Goal: Information Seeking & Learning: Learn about a topic

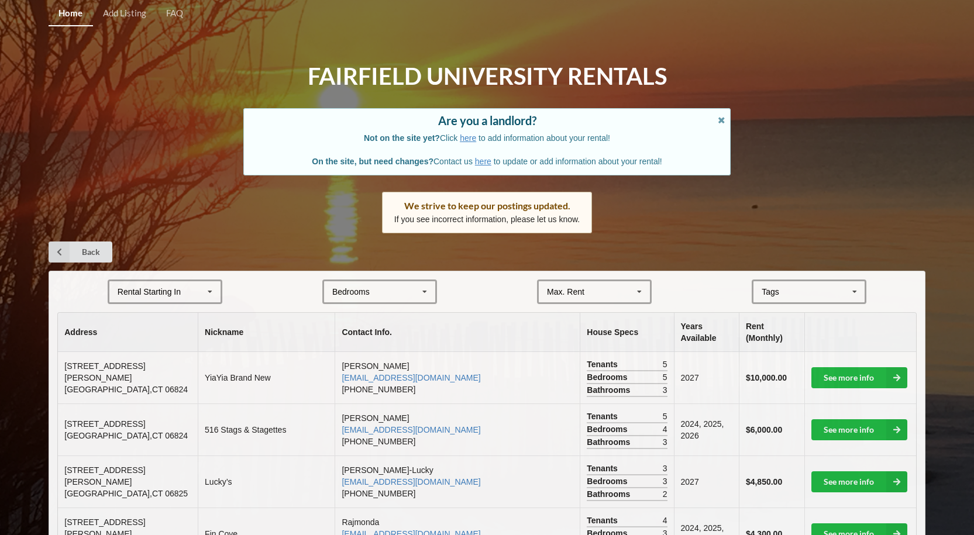
click at [209, 295] on icon at bounding box center [210, 292] width 18 height 22
click at [130, 311] on span "2025" at bounding box center [128, 313] width 18 height 9
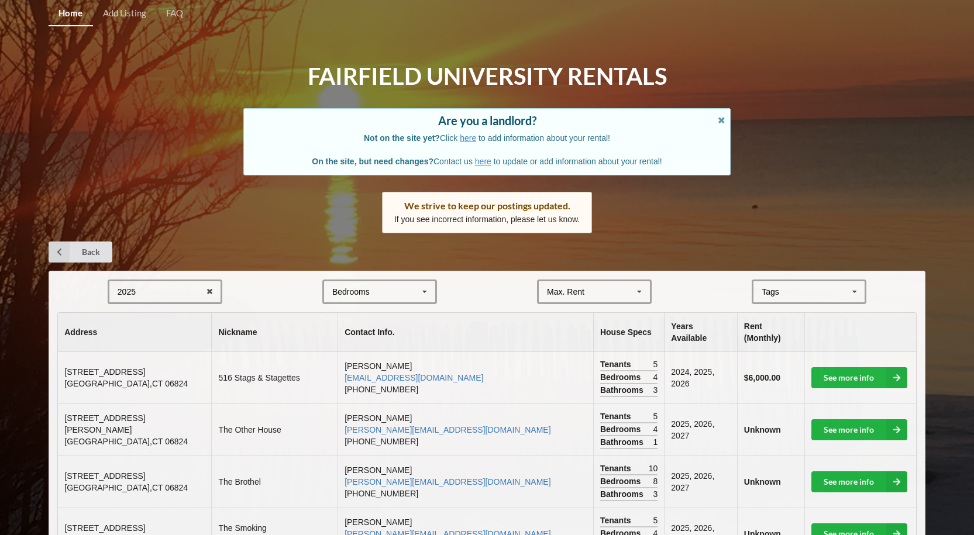
click at [646, 290] on icon at bounding box center [640, 292] width 18 height 22
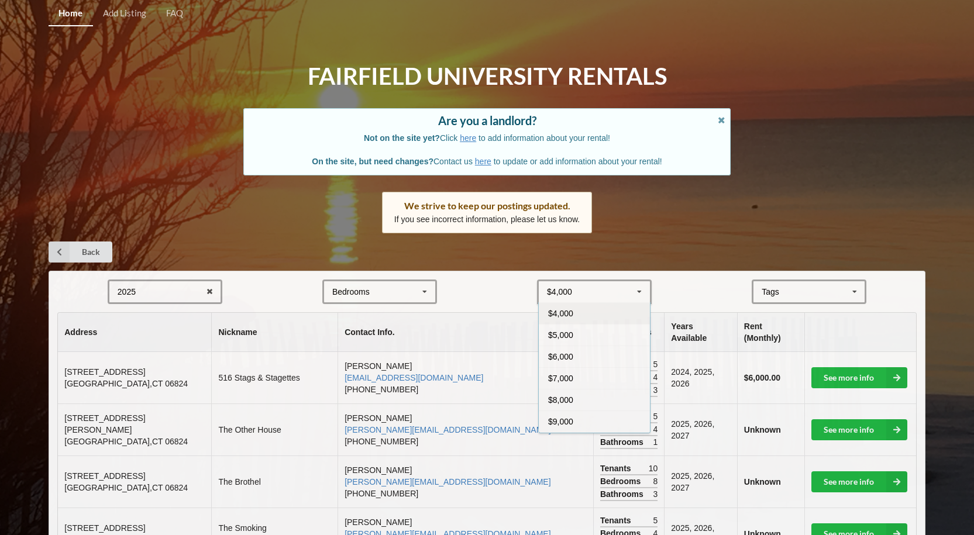
click at [563, 313] on span "$4,000" at bounding box center [560, 313] width 25 height 9
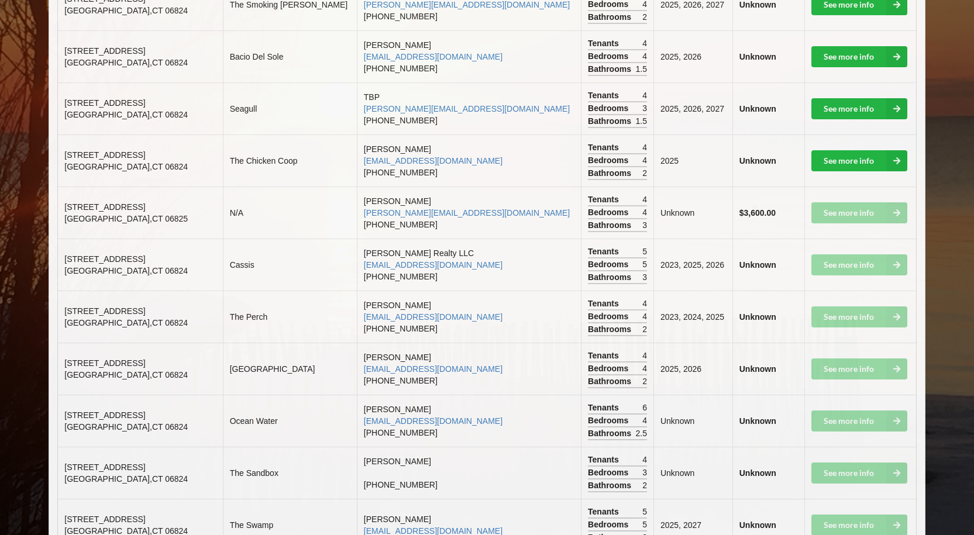
scroll to position [449, 0]
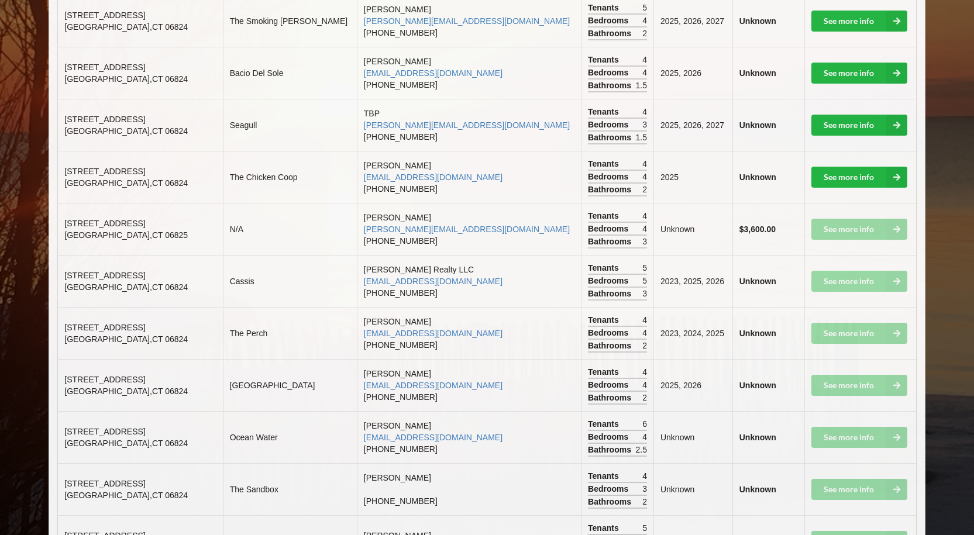
click at [834, 233] on td "See more info" at bounding box center [860, 229] width 112 height 52
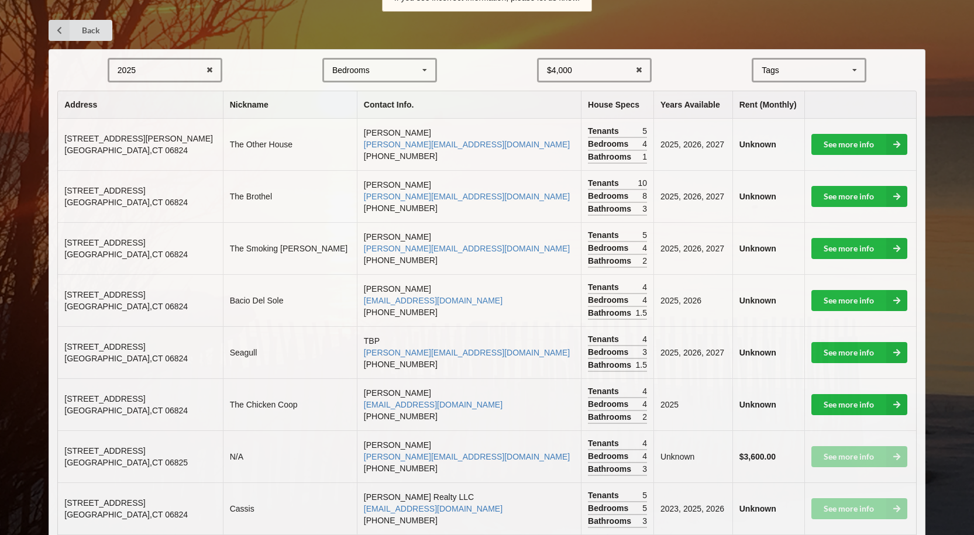
scroll to position [215, 0]
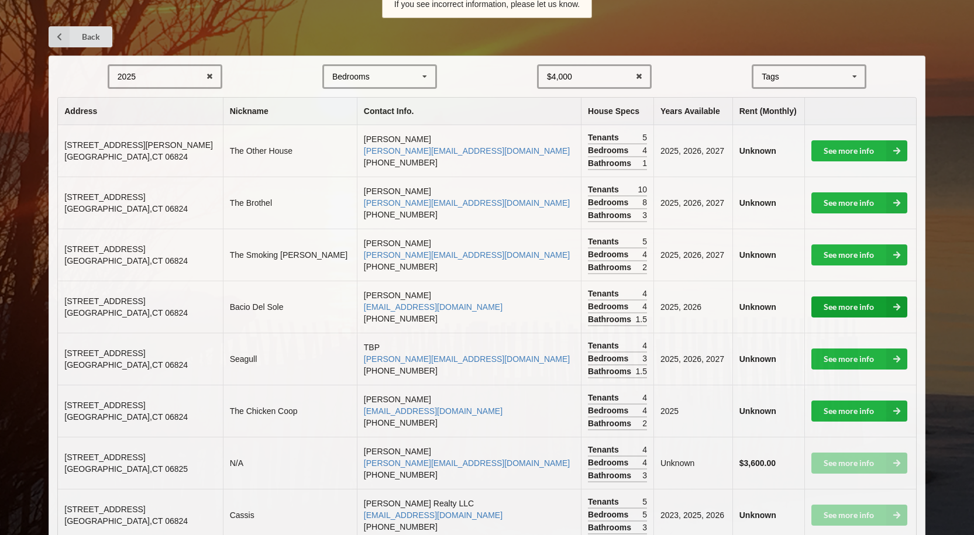
click at [847, 306] on link "See more info" at bounding box center [859, 307] width 96 height 21
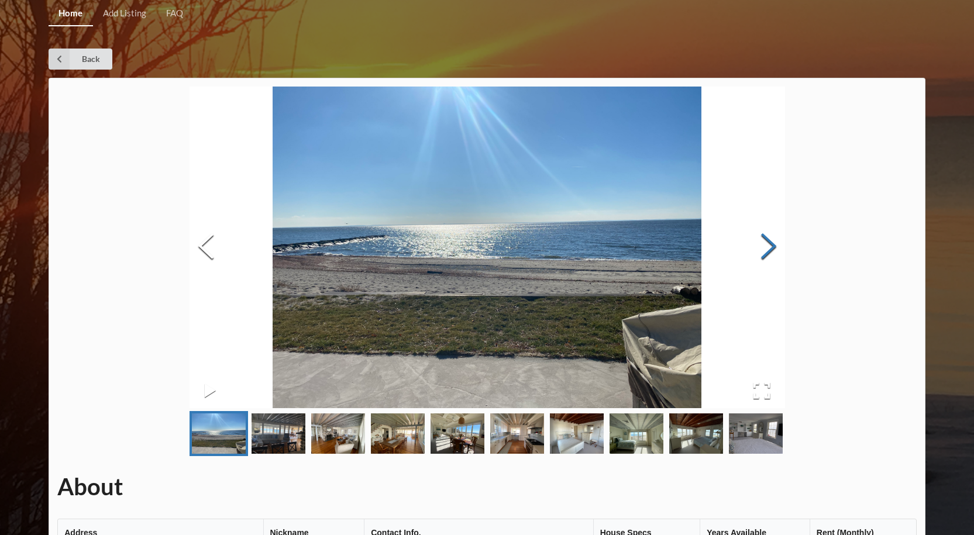
click at [773, 244] on button "Next Slide" at bounding box center [768, 248] width 33 height 106
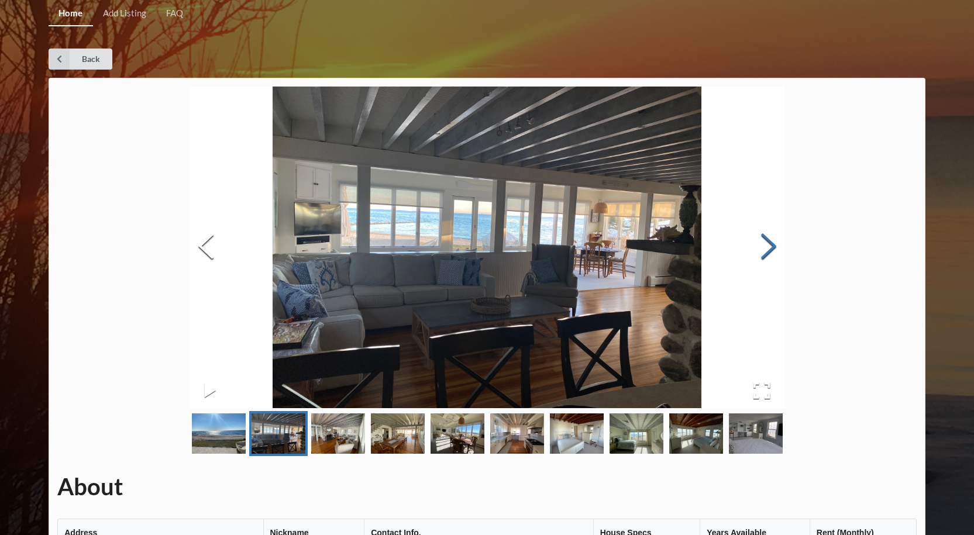
click at [773, 244] on button "Next Slide" at bounding box center [768, 248] width 33 height 106
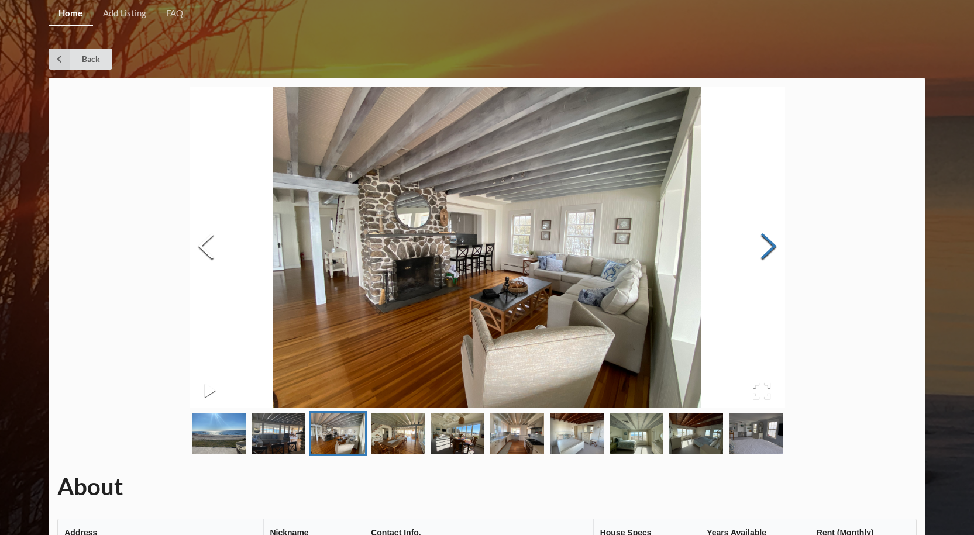
click at [773, 244] on button "Next Slide" at bounding box center [768, 248] width 33 height 106
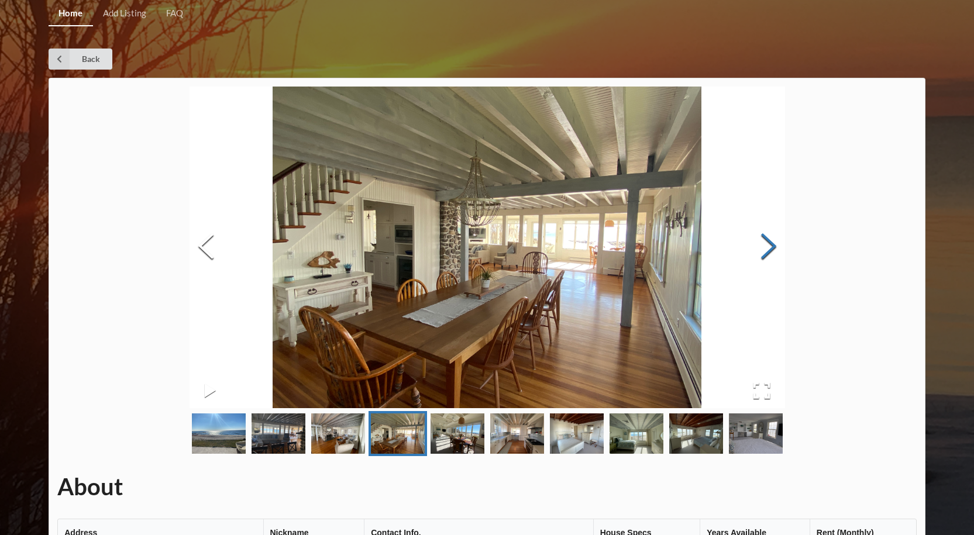
click at [772, 244] on button "Next Slide" at bounding box center [768, 248] width 33 height 106
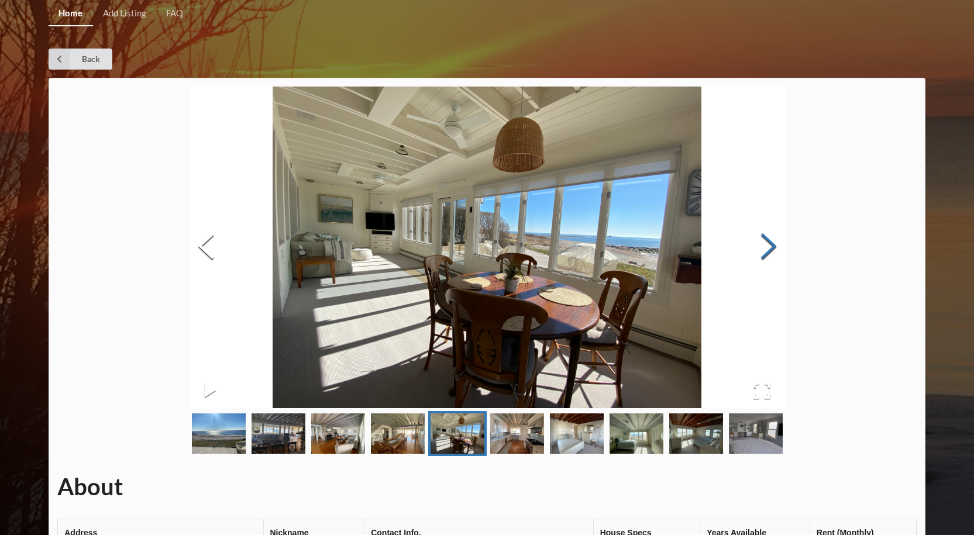
click at [772, 244] on button "Next Slide" at bounding box center [768, 248] width 33 height 106
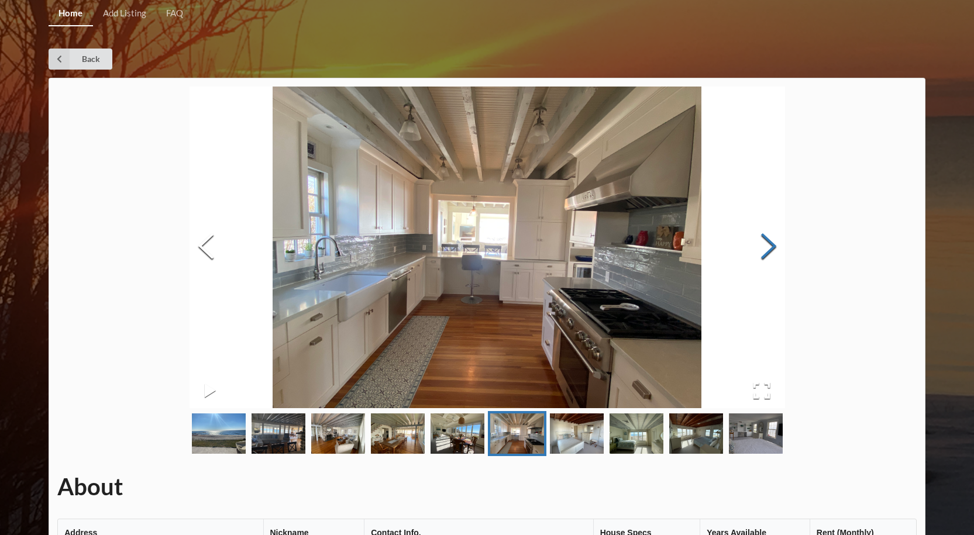
click at [772, 244] on button "Next Slide" at bounding box center [768, 248] width 33 height 106
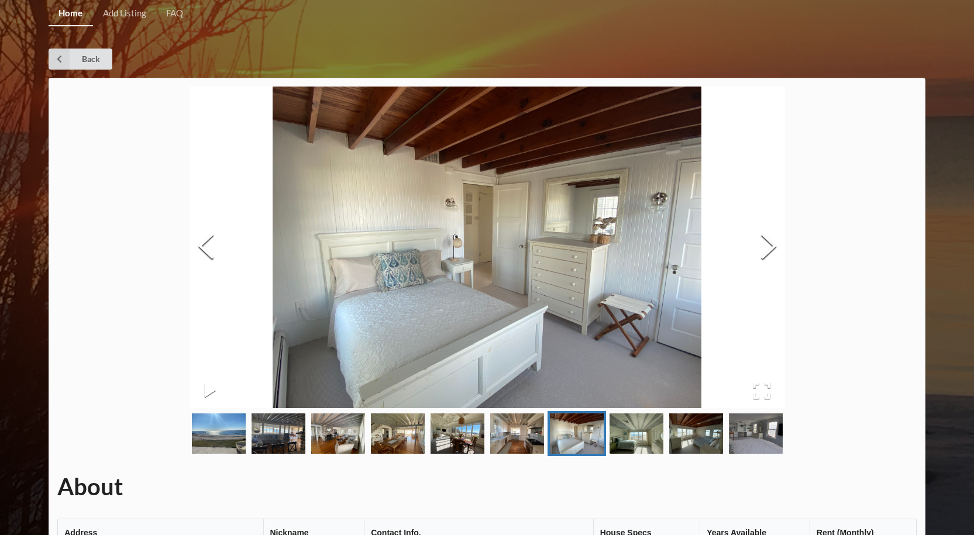
scroll to position [215, 0]
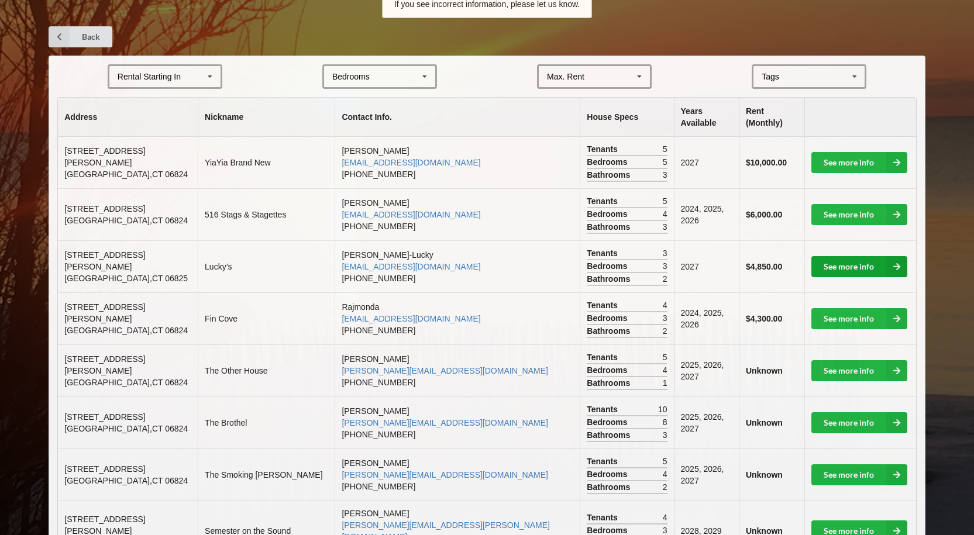
click at [886, 256] on icon at bounding box center [896, 266] width 21 height 21
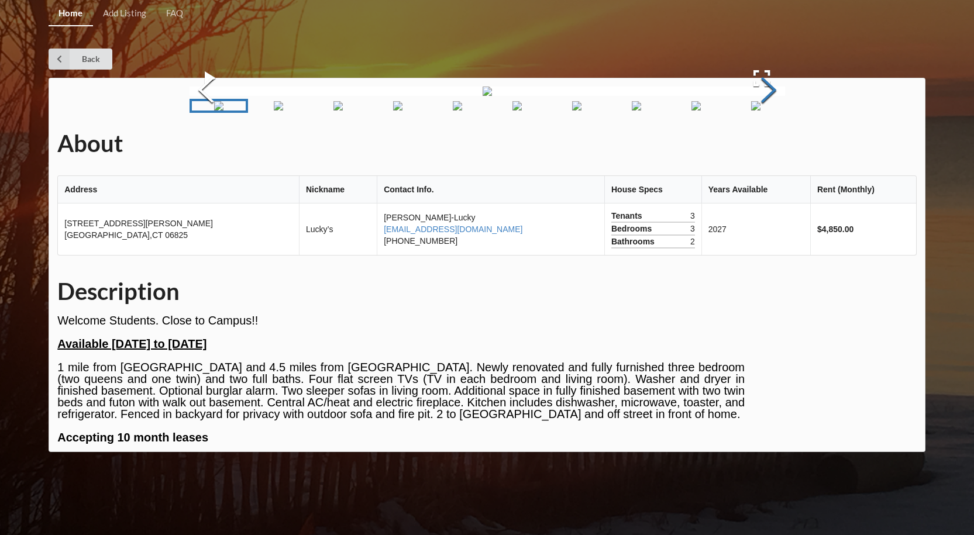
click at [762, 145] on button "Next Slide" at bounding box center [768, 92] width 33 height 106
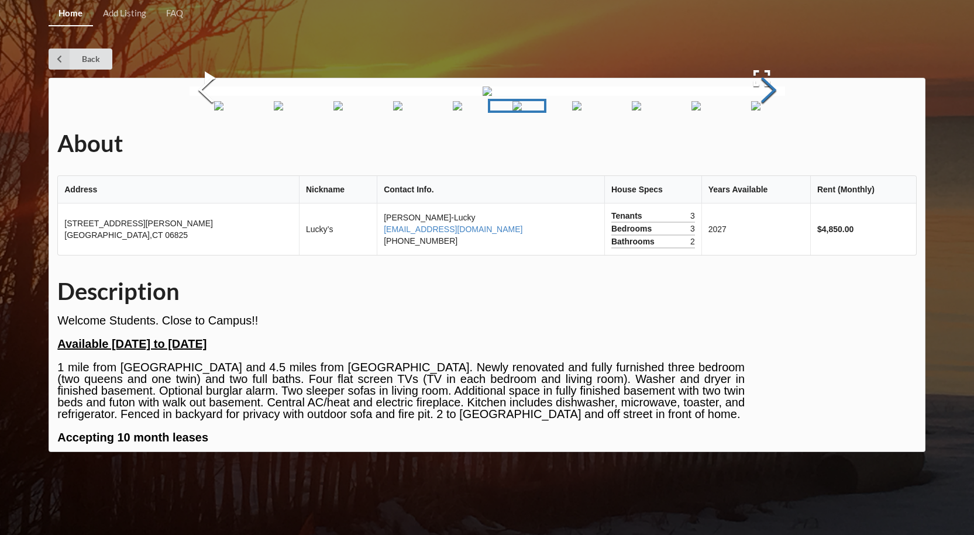
click at [762, 145] on button "Next Slide" at bounding box center [768, 92] width 33 height 106
click at [697, 111] on img "Go to Slide 9" at bounding box center [696, 105] width 9 height 9
click at [761, 111] on img "Go to Slide 10" at bounding box center [755, 105] width 9 height 9
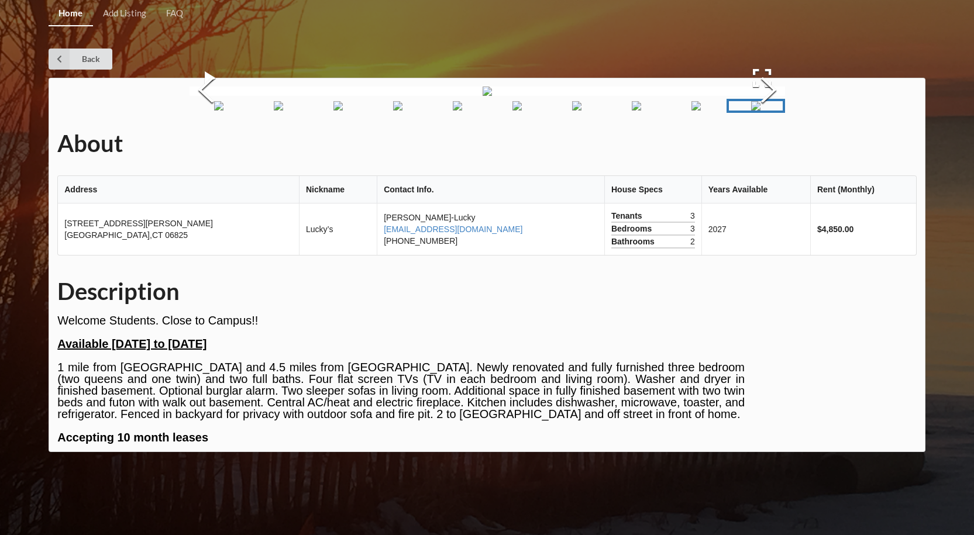
scroll to position [322, 0]
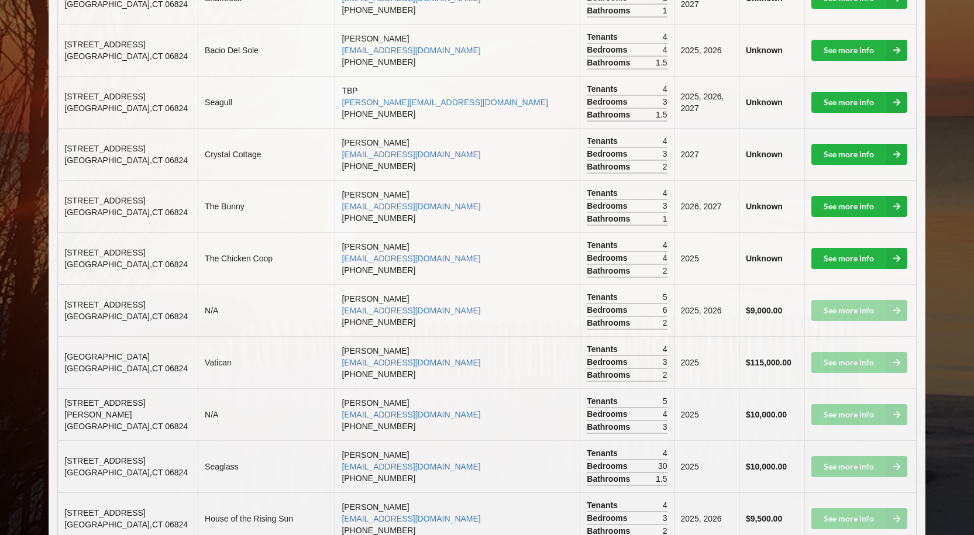
scroll to position [1151, 0]
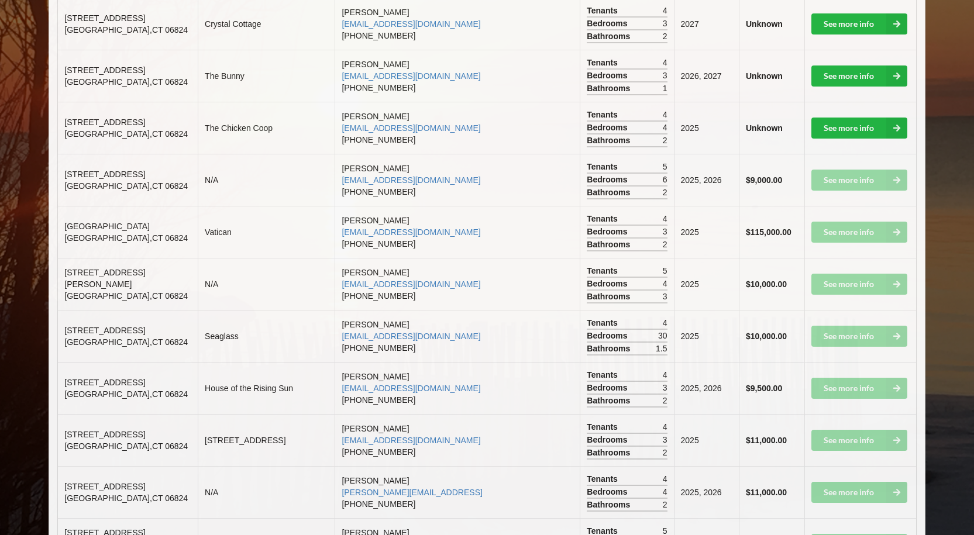
click at [746, 228] on b "$115,000.00" at bounding box center [769, 232] width 46 height 9
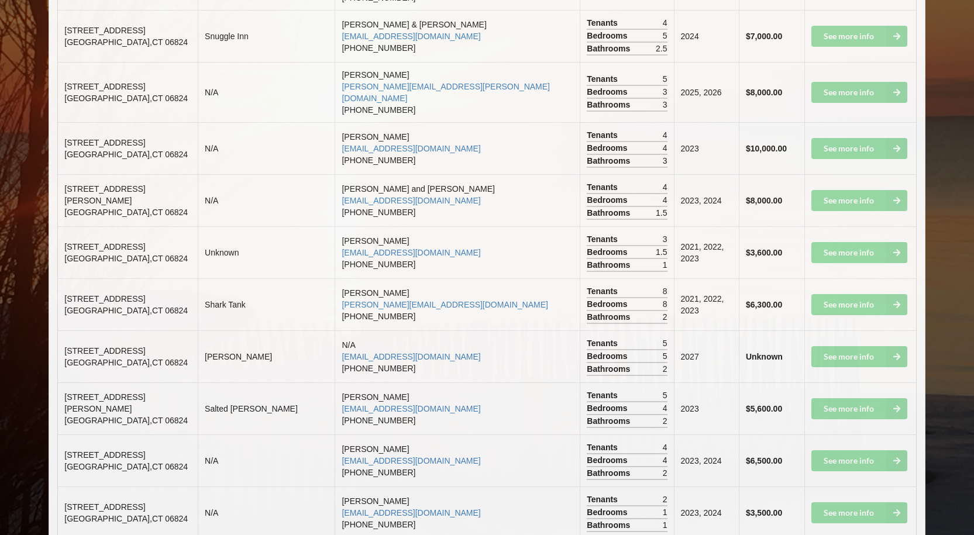
scroll to position [2146, 0]
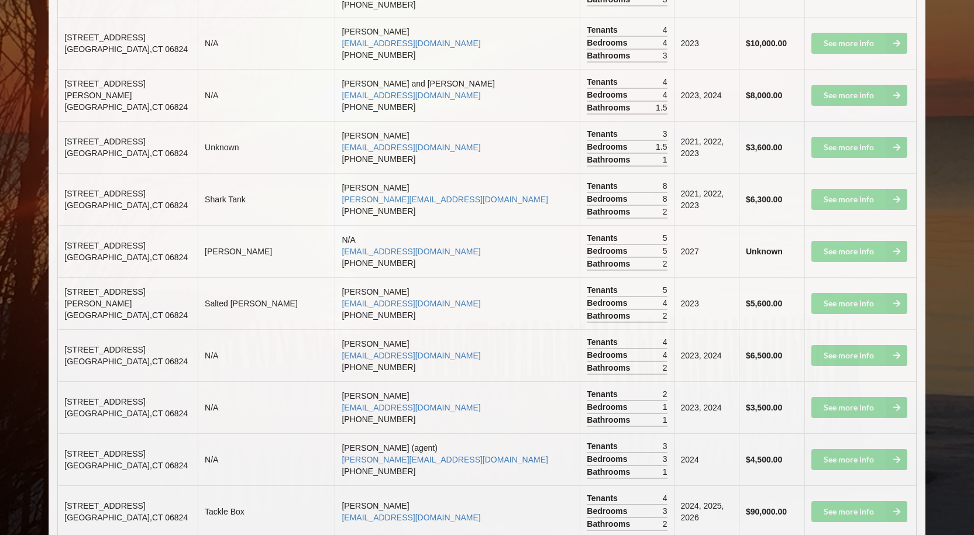
click at [847, 121] on td "See more info" at bounding box center [860, 147] width 112 height 52
click at [675, 121] on td "2021, 2022, 2023" at bounding box center [706, 147] width 65 height 52
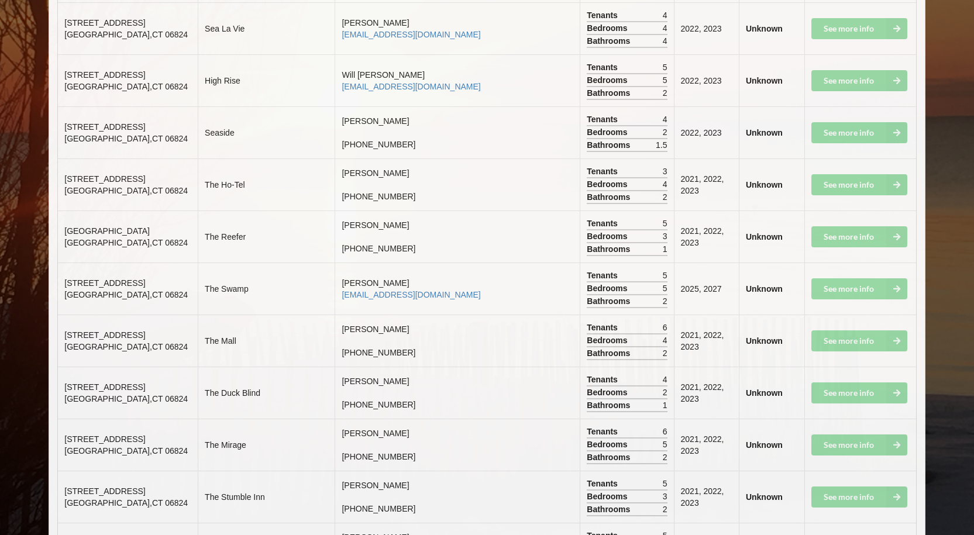
scroll to position [0, 0]
